Goal: Transaction & Acquisition: Purchase product/service

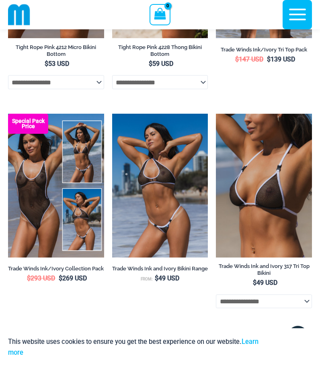
scroll to position [669, 0]
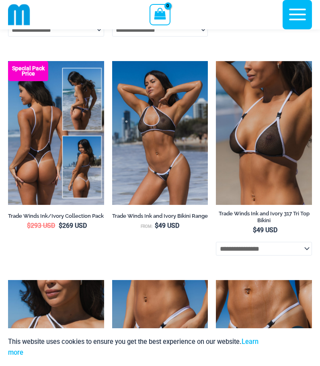
click at [47, 151] on img at bounding box center [56, 133] width 96 height 144
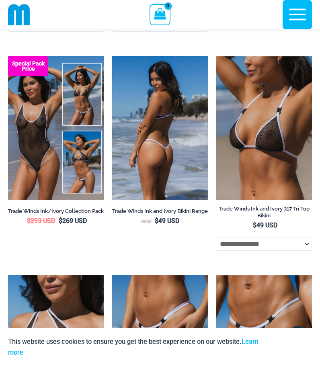
scroll to position [915, 0]
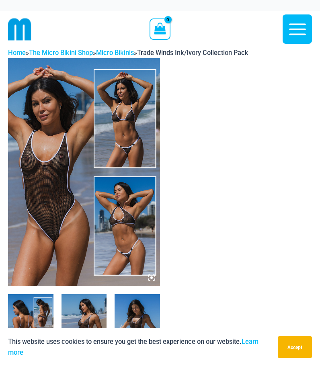
click at [134, 134] on img at bounding box center [84, 172] width 152 height 228
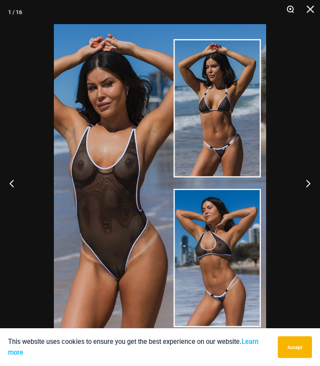
click at [290, 12] on button "Zoom" at bounding box center [287, 12] width 20 height 24
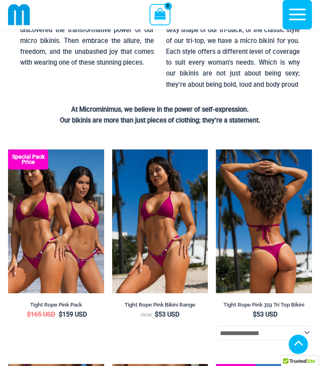
scroll to position [147, 0]
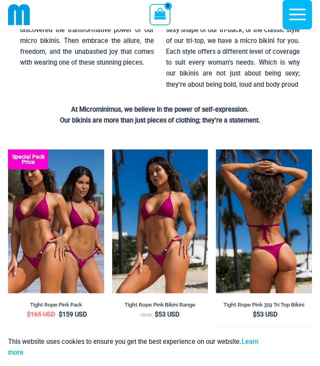
click at [255, 239] on img at bounding box center [264, 221] width 96 height 144
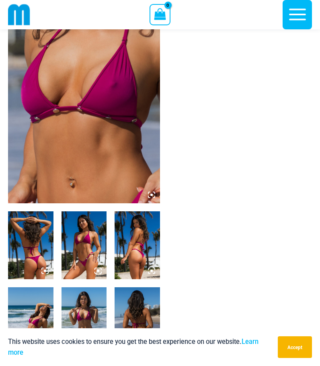
scroll to position [113, 0]
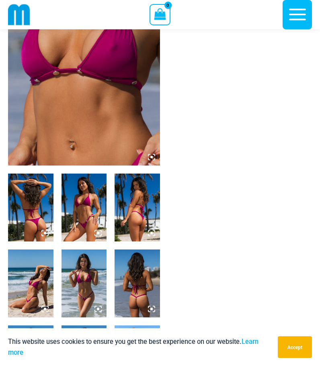
click at [87, 213] on img at bounding box center [83, 207] width 45 height 68
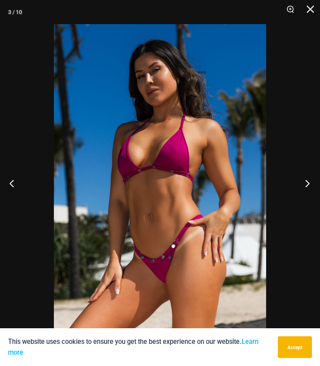
click at [306, 184] on button "Next" at bounding box center [305, 183] width 30 height 40
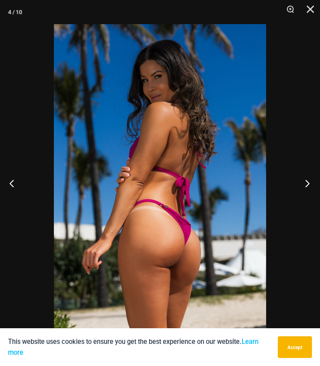
click at [306, 184] on button "Next" at bounding box center [305, 183] width 30 height 40
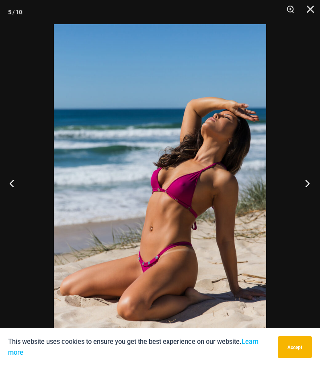
click at [306, 184] on button "Next" at bounding box center [305, 183] width 30 height 40
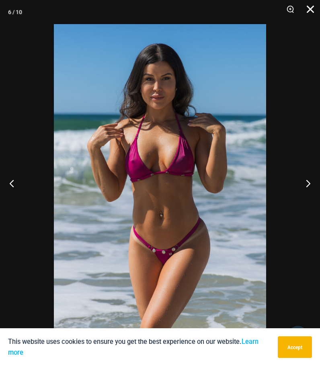
click at [308, 16] on button "Close" at bounding box center [307, 12] width 20 height 24
